Goal: Transaction & Acquisition: Purchase product/service

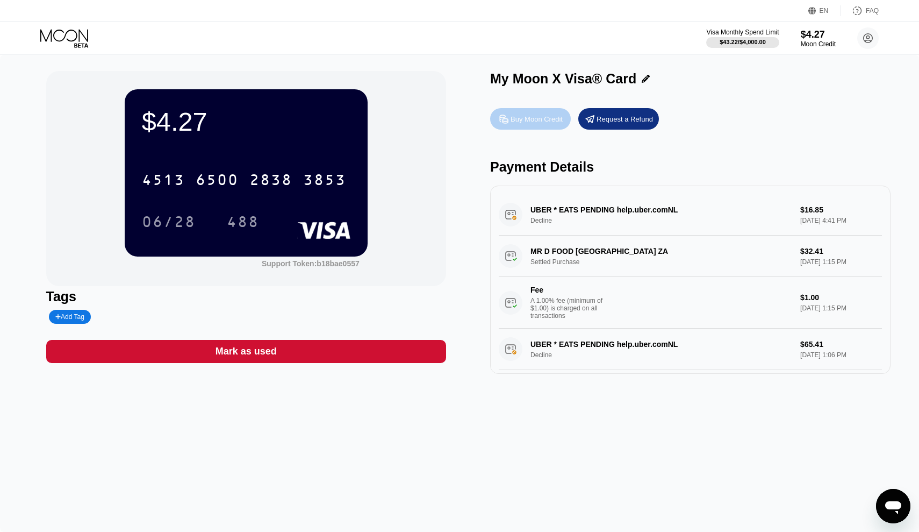
click at [527, 122] on div "Buy Moon Credit" at bounding box center [537, 119] width 52 height 9
type input "0"
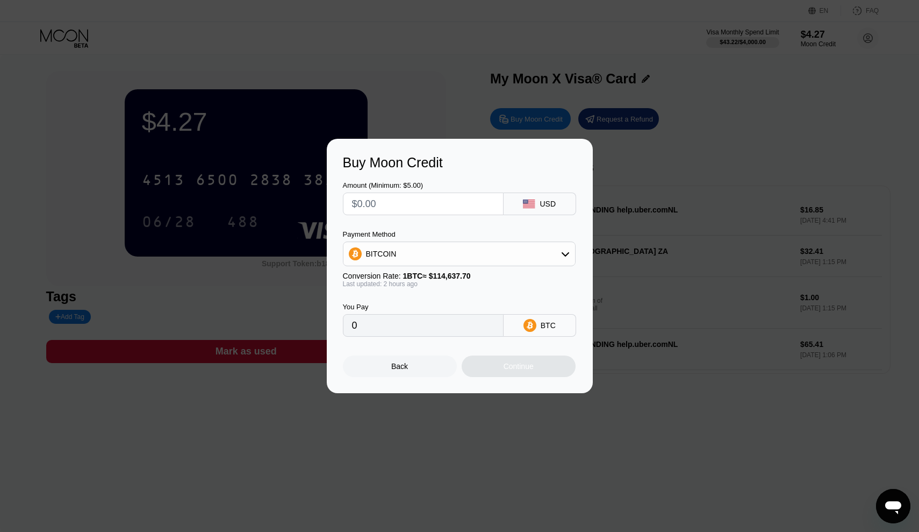
click at [447, 203] on input "text" at bounding box center [423, 204] width 142 height 22
type input "$2"
type input "0.00001745"
type input "$20"
type input "0.00017448"
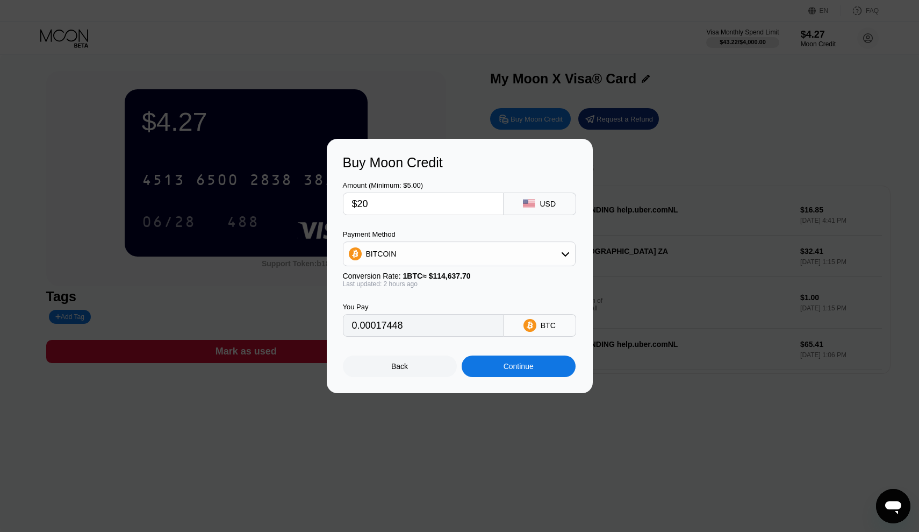
type input "$20"
click at [524, 374] on div "Continue" at bounding box center [519, 366] width 114 height 22
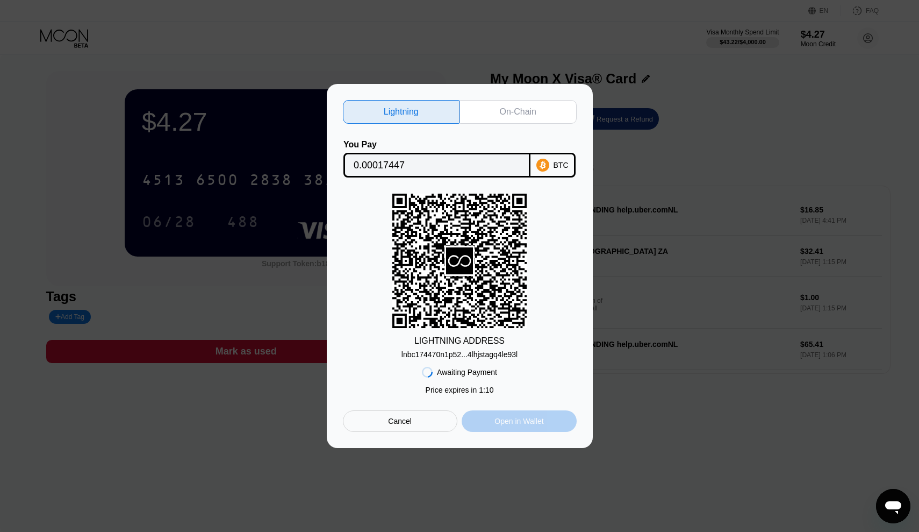
click at [512, 423] on div "Open in Wallet" at bounding box center [519, 421] width 49 height 10
click at [522, 108] on div "On-Chain" at bounding box center [518, 111] width 37 height 11
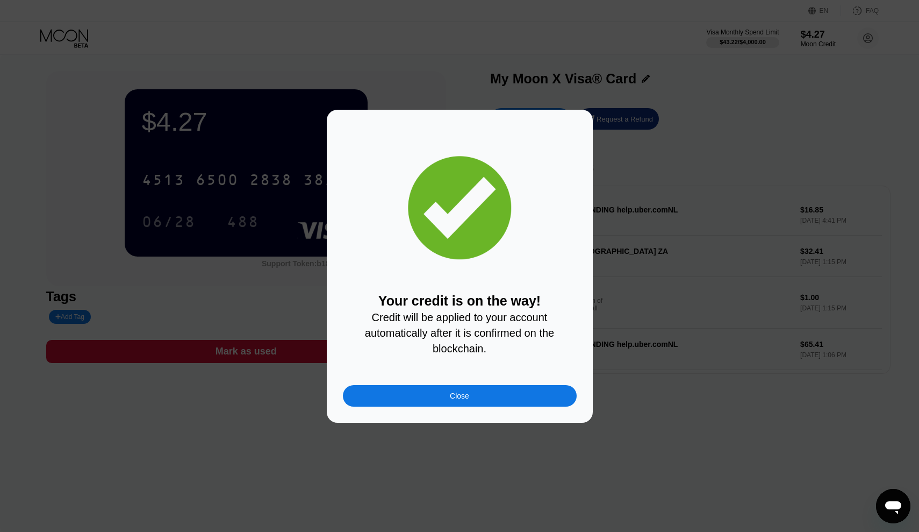
click at [482, 396] on div "Close" at bounding box center [460, 396] width 234 height 22
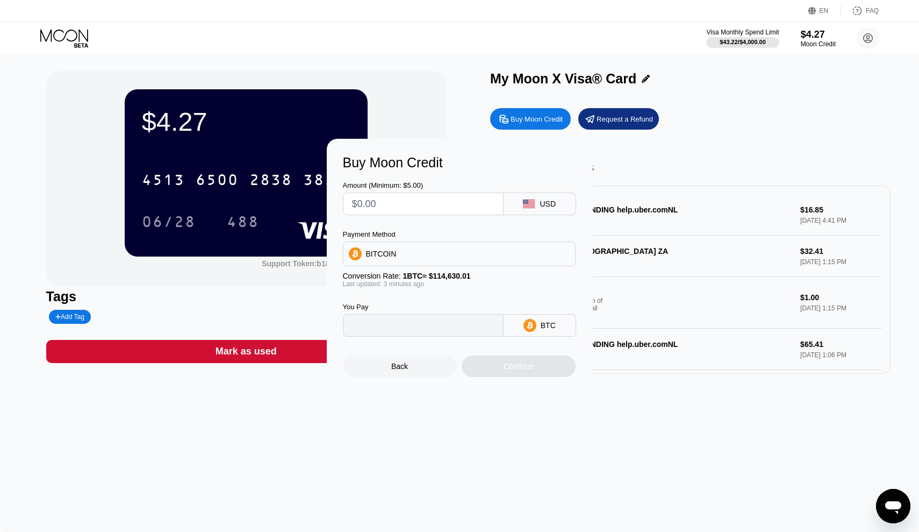
type input "0"
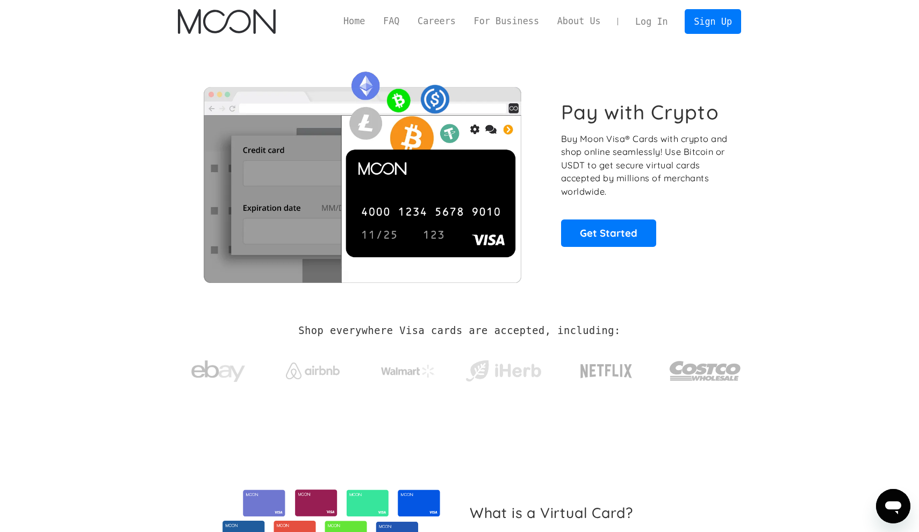
click at [647, 18] on link "Log In" at bounding box center [651, 22] width 51 height 24
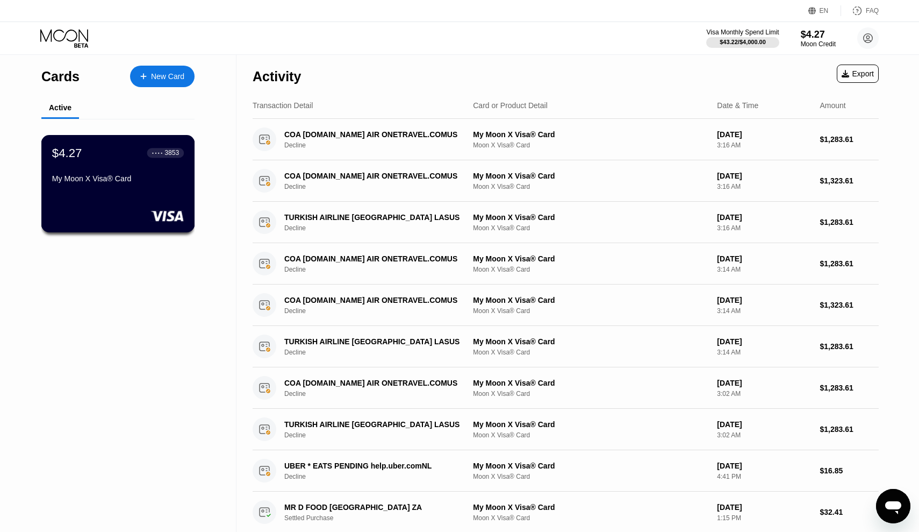
click at [138, 187] on div "My Moon X Visa® Card" at bounding box center [118, 180] width 132 height 13
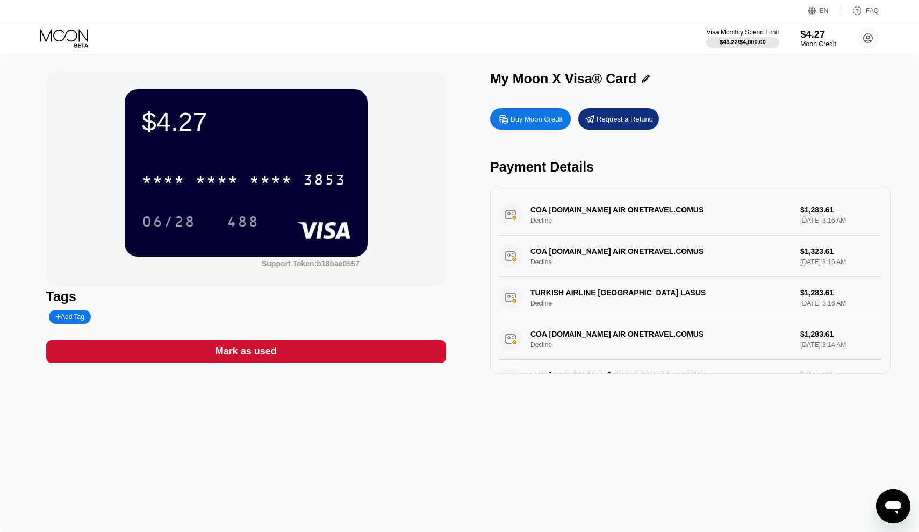
click at [811, 40] on div "$4.27" at bounding box center [818, 33] width 36 height 11
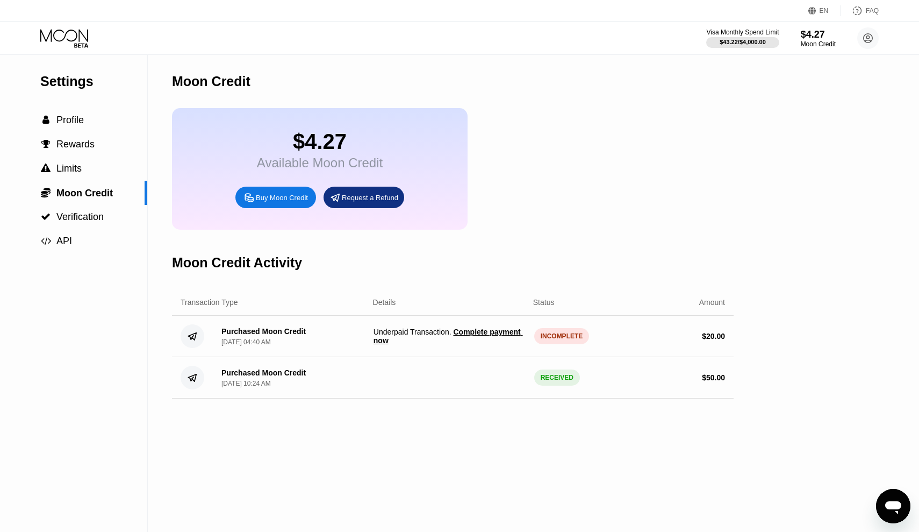
click at [479, 331] on span "Complete payment now" at bounding box center [448, 335] width 149 height 17
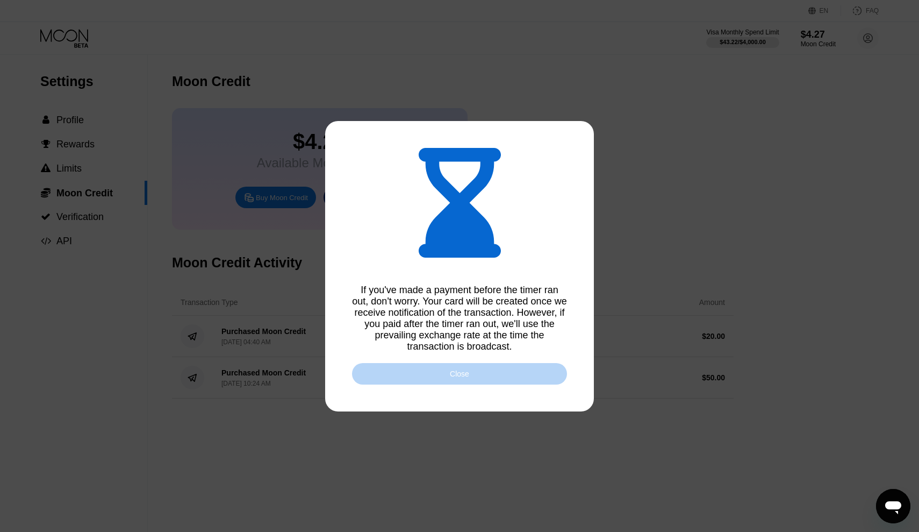
click at [437, 377] on div "Close" at bounding box center [459, 374] width 215 height 22
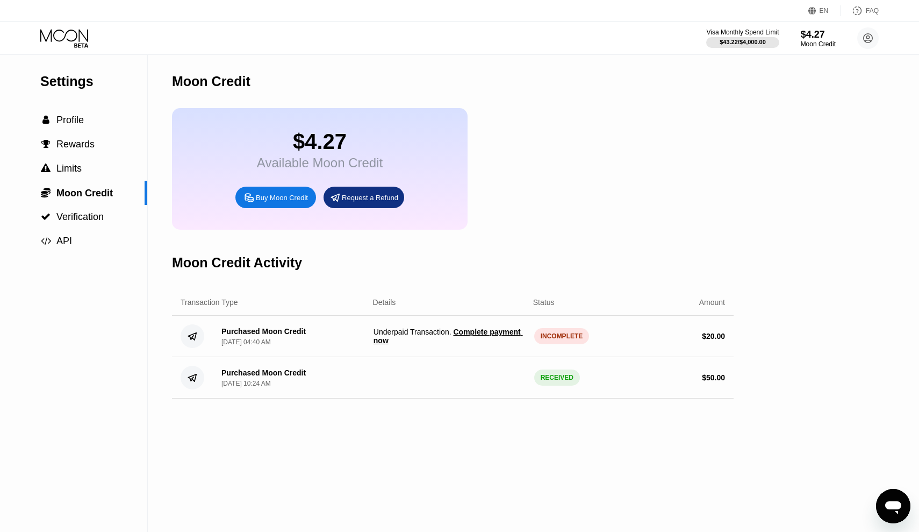
click at [410, 345] on span "Complete payment now" at bounding box center [448, 335] width 149 height 17
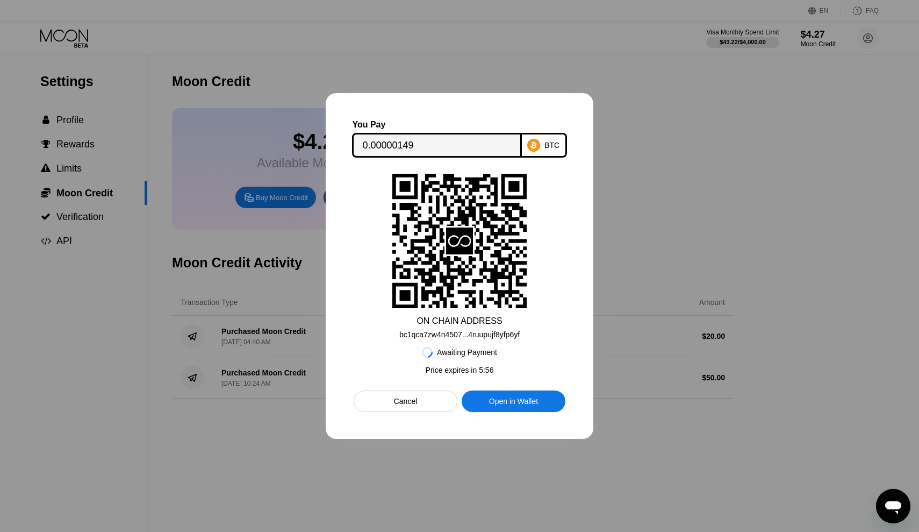
click at [430, 402] on div "Cancel" at bounding box center [406, 401] width 104 height 22
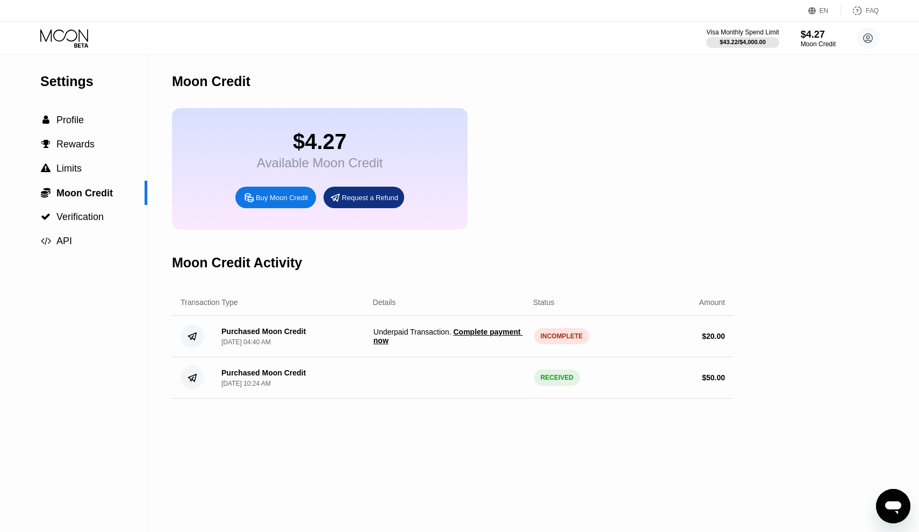
click at [397, 343] on span "Complete payment now" at bounding box center [448, 335] width 149 height 17
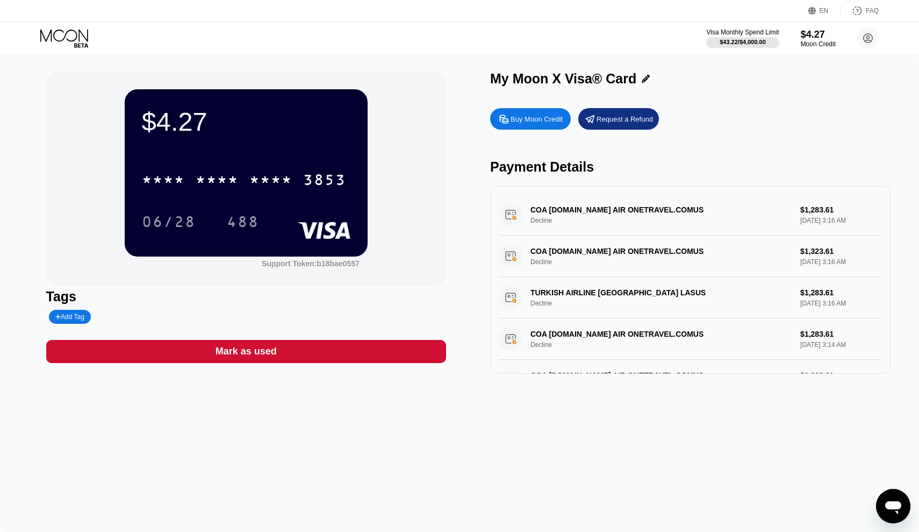
click at [499, 12] on div "EN Language Select an item Save FAQ" at bounding box center [459, 11] width 919 height 22
click at [733, 37] on div at bounding box center [743, 42] width 74 height 11
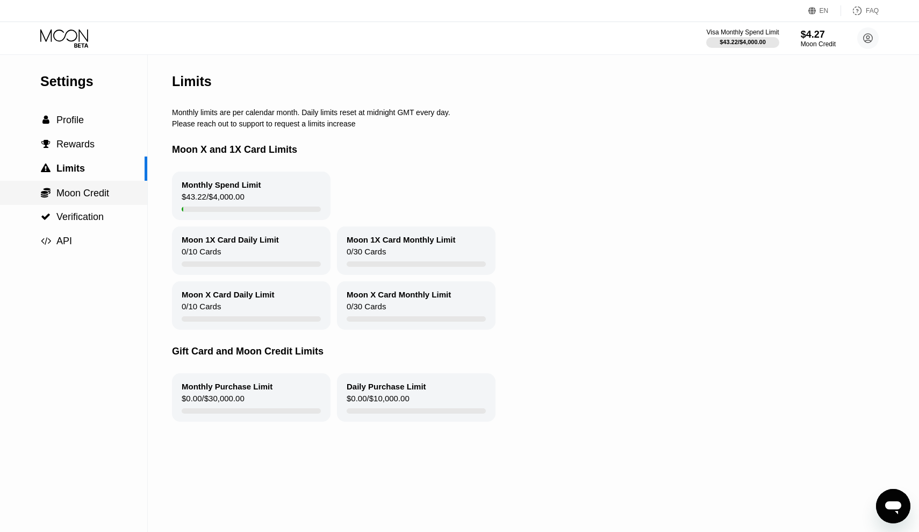
click at [81, 191] on span "Moon Credit" at bounding box center [82, 193] width 53 height 11
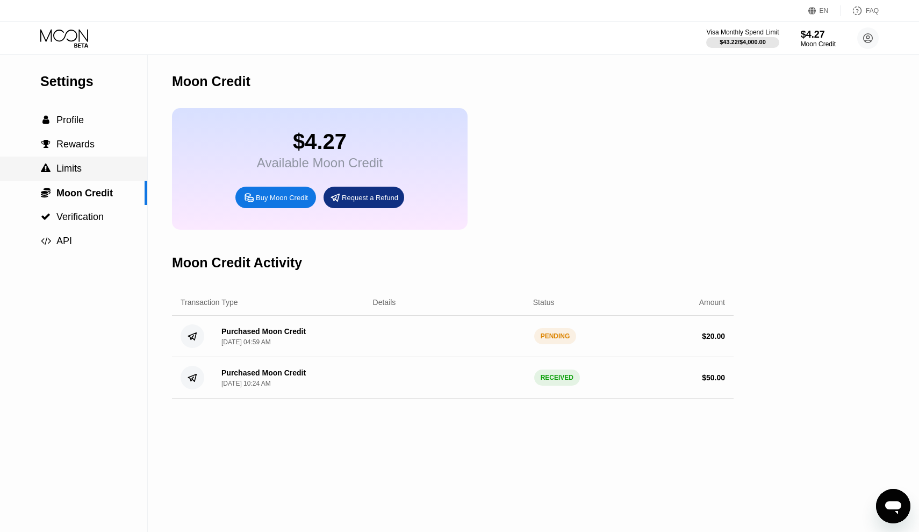
click at [80, 162] on div " Limits" at bounding box center [73, 168] width 147 height 24
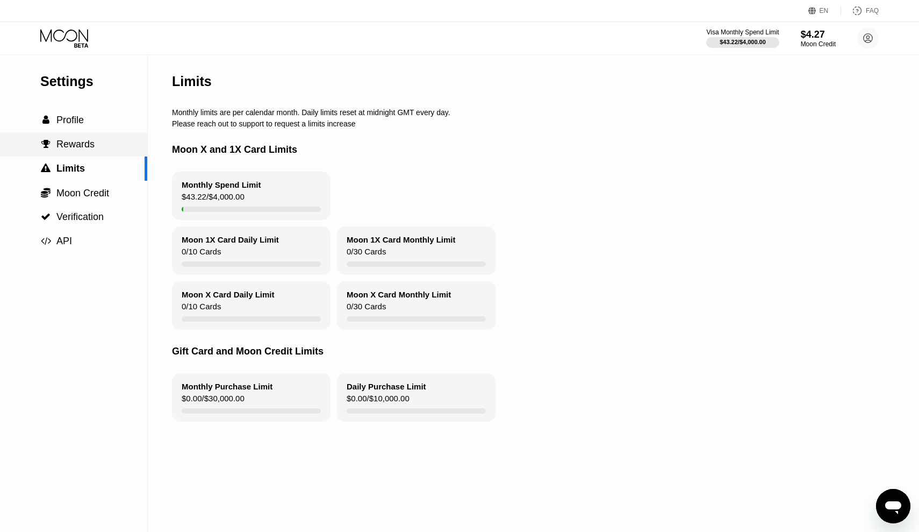
click at [87, 142] on span "Rewards" at bounding box center [75, 144] width 38 height 11
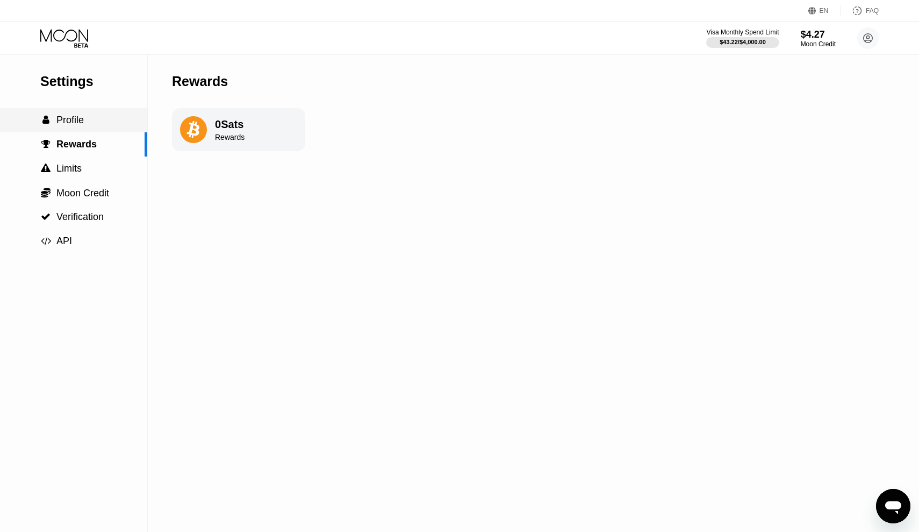
click at [89, 121] on div " Profile" at bounding box center [73, 120] width 147 height 11
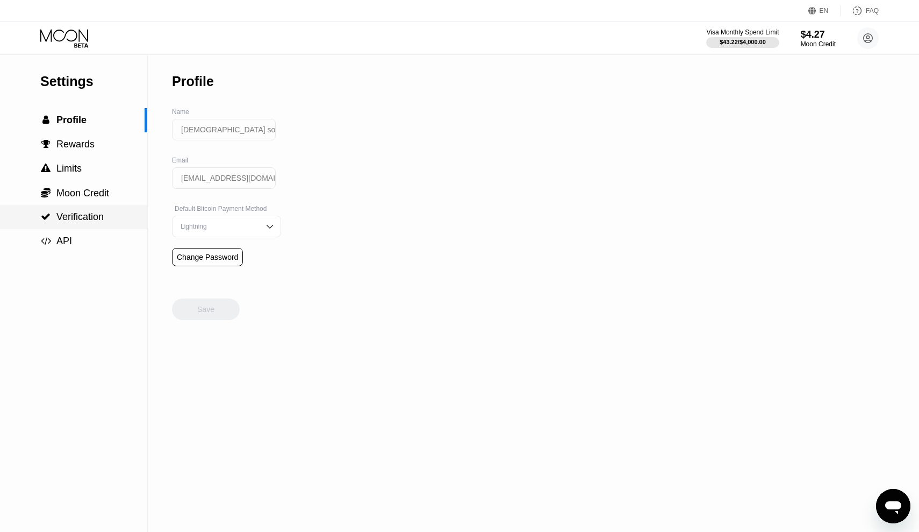
click at [88, 211] on div " Verification" at bounding box center [73, 217] width 147 height 24
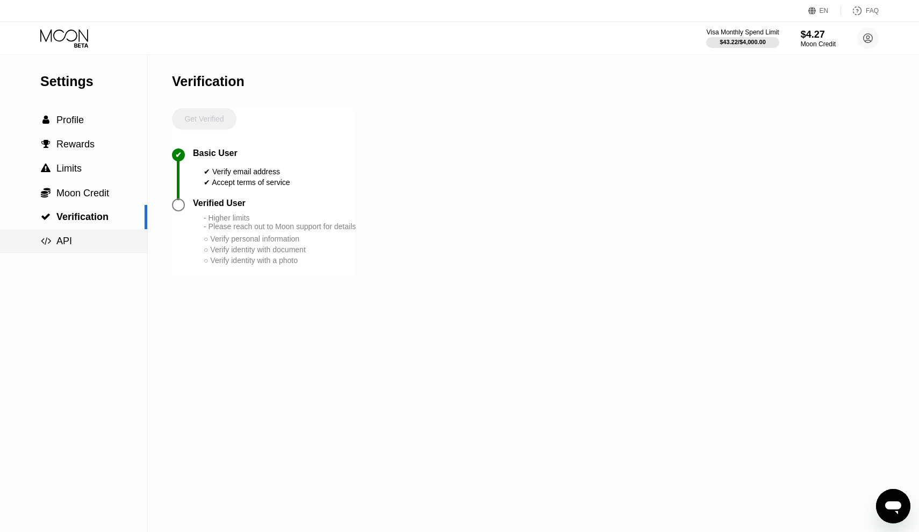
click at [82, 232] on div " API" at bounding box center [73, 241] width 147 height 24
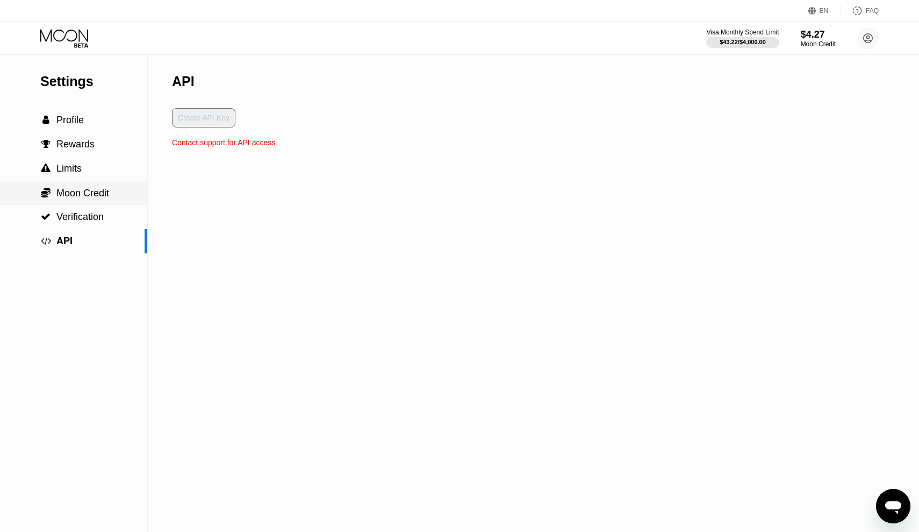
click at [87, 188] on span "Moon Credit" at bounding box center [82, 193] width 53 height 11
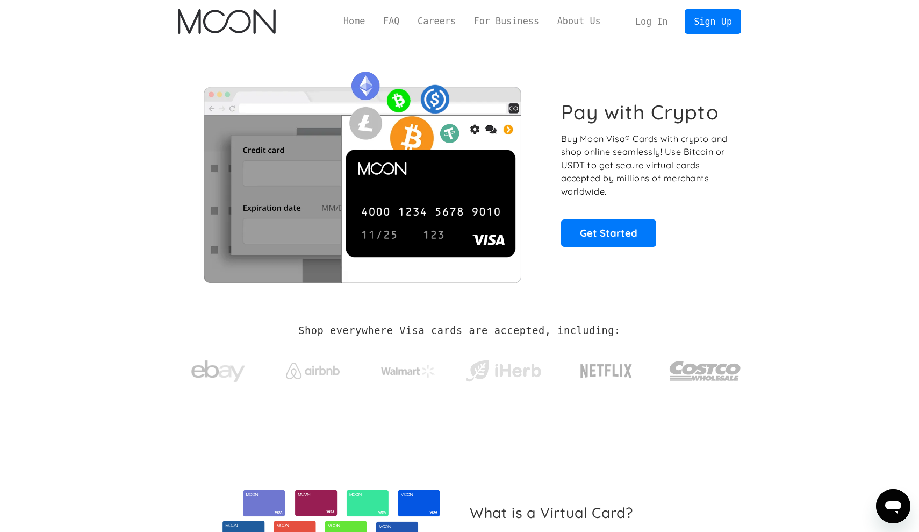
click at [655, 27] on link "Log In" at bounding box center [651, 22] width 51 height 24
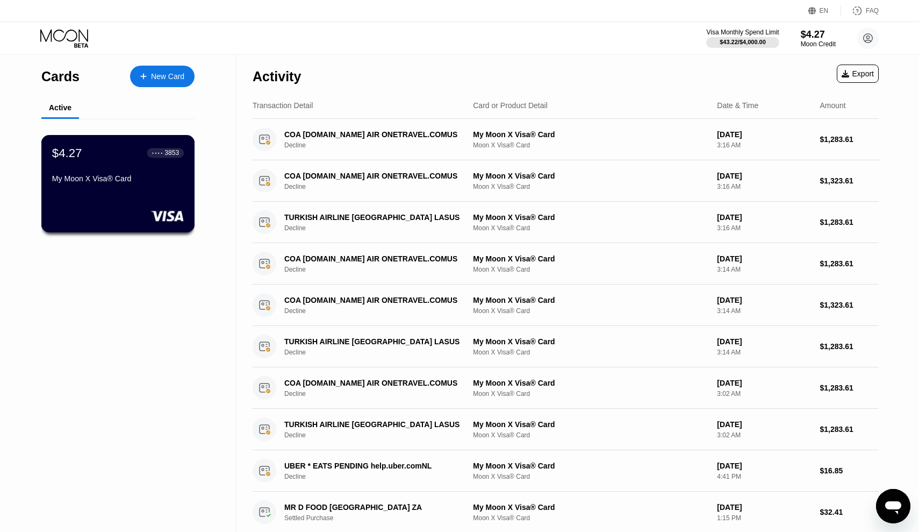
click at [169, 166] on div "$4.27 ● ● ● ● 3853 My Moon X Visa® Card" at bounding box center [118, 166] width 132 height 41
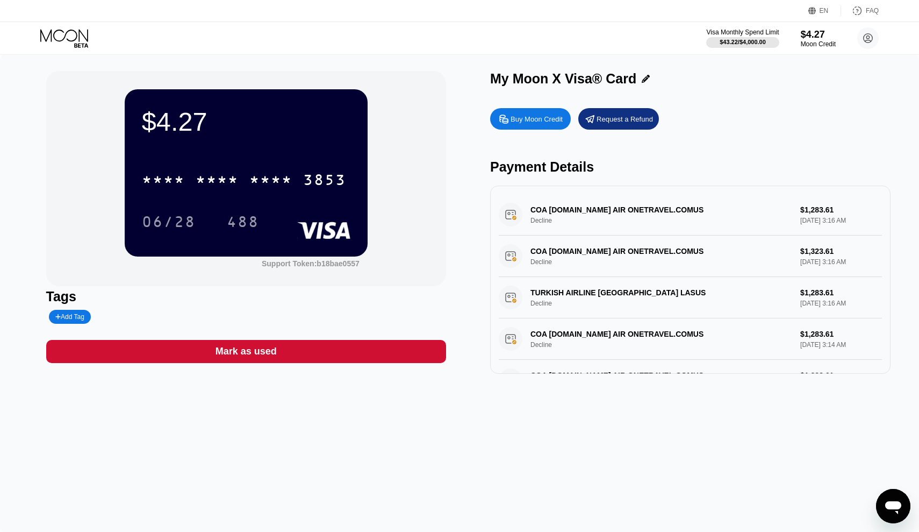
click at [529, 120] on div "Buy Moon Credit" at bounding box center [537, 119] width 52 height 9
type input "0"
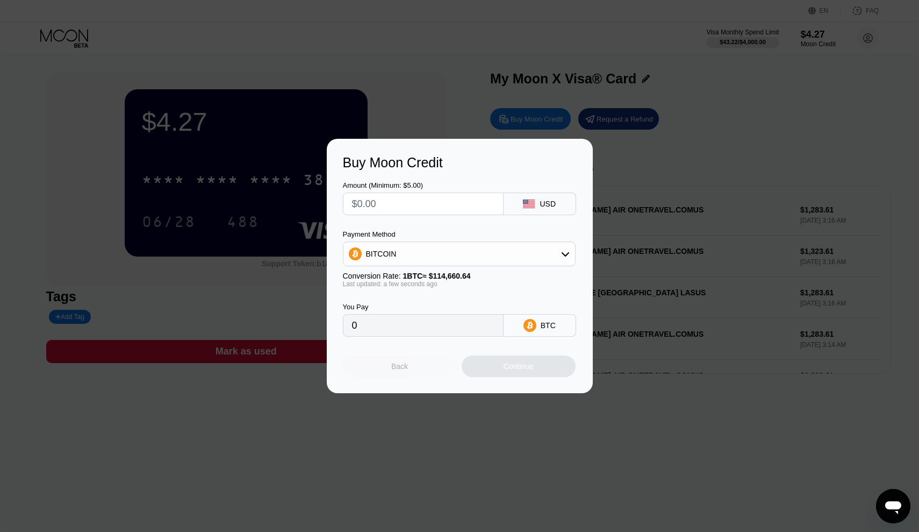
click at [410, 367] on div "Back" at bounding box center [400, 366] width 114 height 22
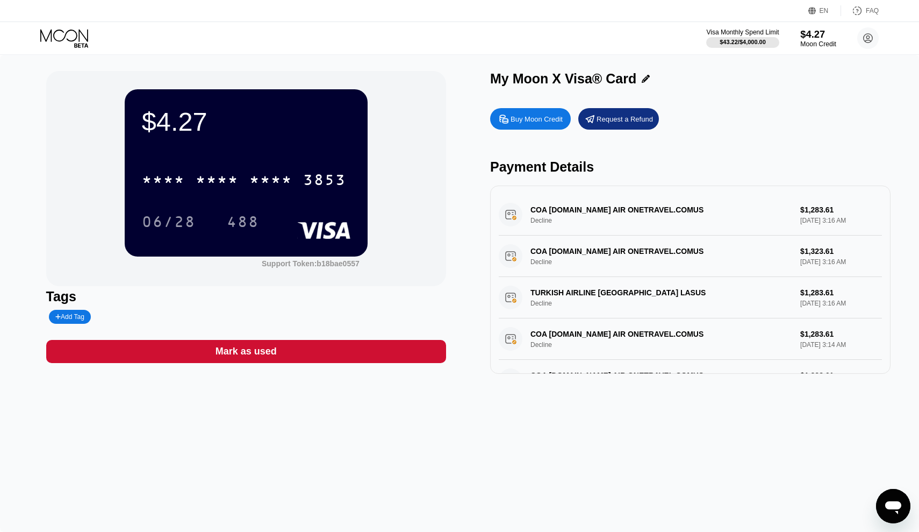
click at [804, 37] on div "$4.27" at bounding box center [818, 33] width 36 height 11
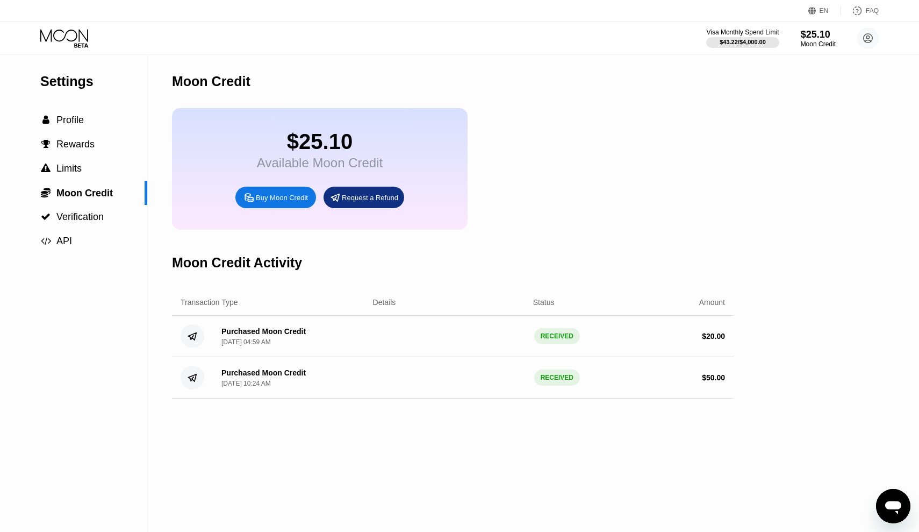
click at [414, 151] on div "$25.10 Available Moon Credit Buy Moon Credit Request a Refund" at bounding box center [320, 168] width 296 height 121
click at [68, 42] on icon at bounding box center [65, 38] width 50 height 19
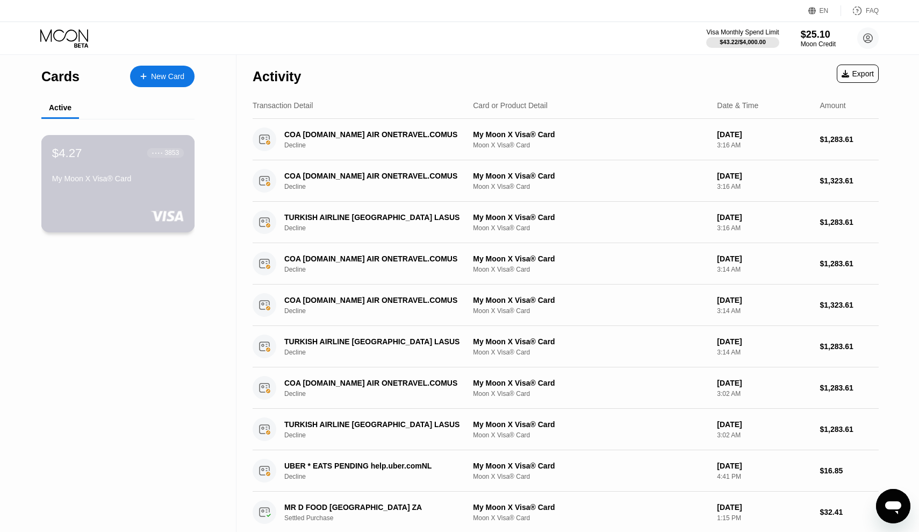
click at [144, 178] on div "My Moon X Visa® Card" at bounding box center [118, 178] width 132 height 9
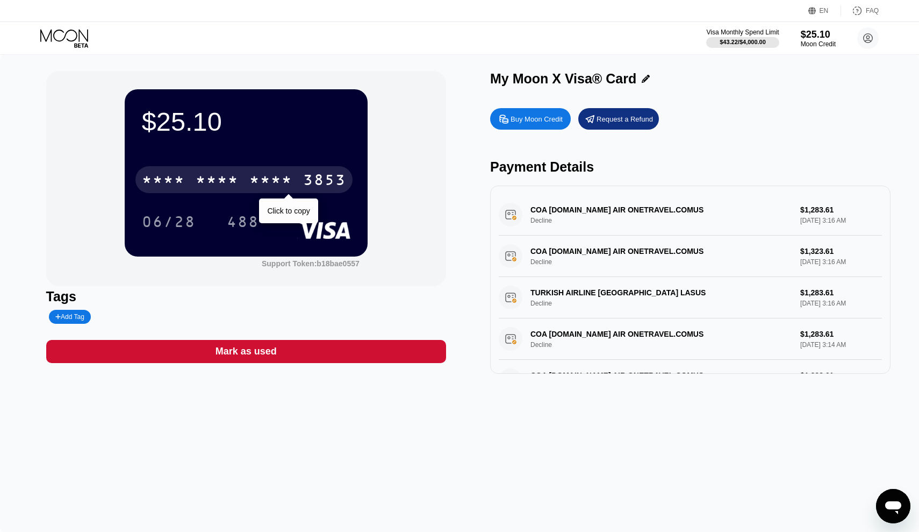
click at [198, 169] on div "* * * * * * * * * * * * 3853" at bounding box center [243, 179] width 217 height 27
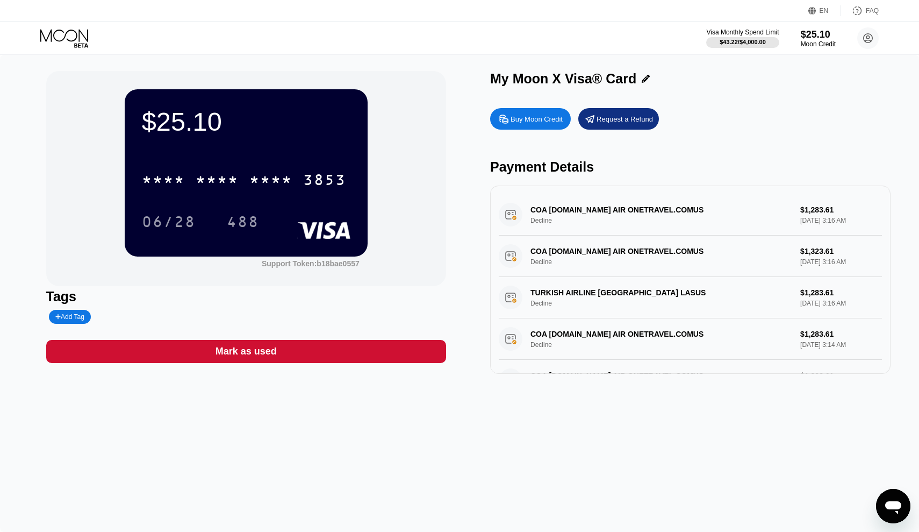
click at [226, 155] on div "$25.10 * * * * * * * * * * * * 3853 06/28 488" at bounding box center [246, 172] width 243 height 167
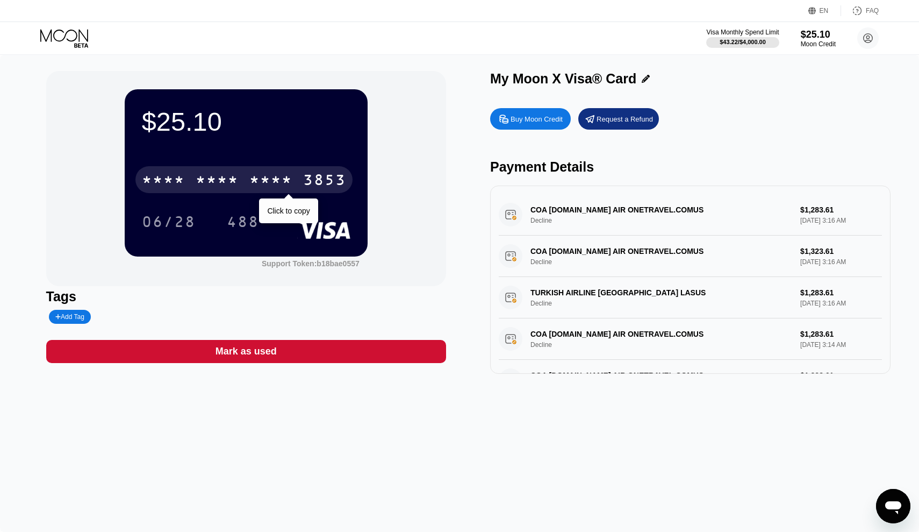
click at [227, 171] on div "* * * * * * * * * * * * 3853" at bounding box center [243, 179] width 217 height 27
